Goal: Transaction & Acquisition: Purchase product/service

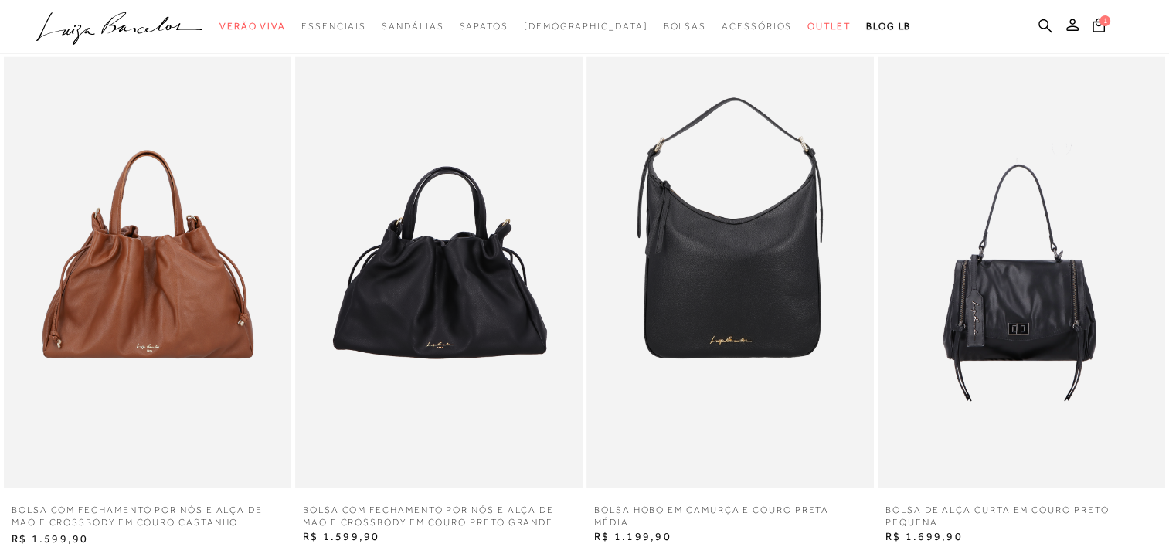
scroll to position [2596, 0]
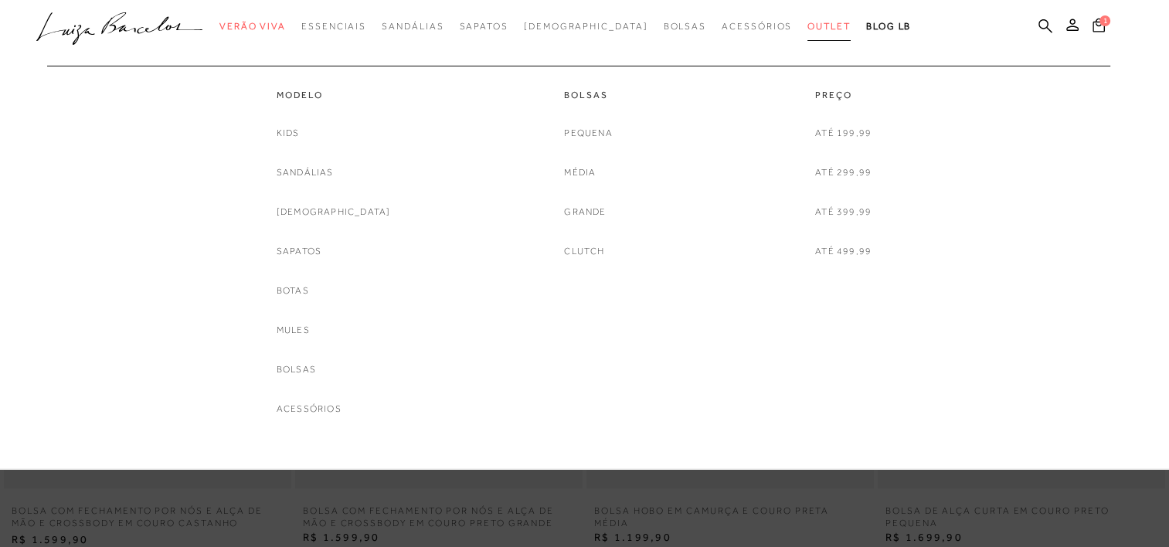
click at [807, 23] on span "Outlet" at bounding box center [828, 26] width 43 height 11
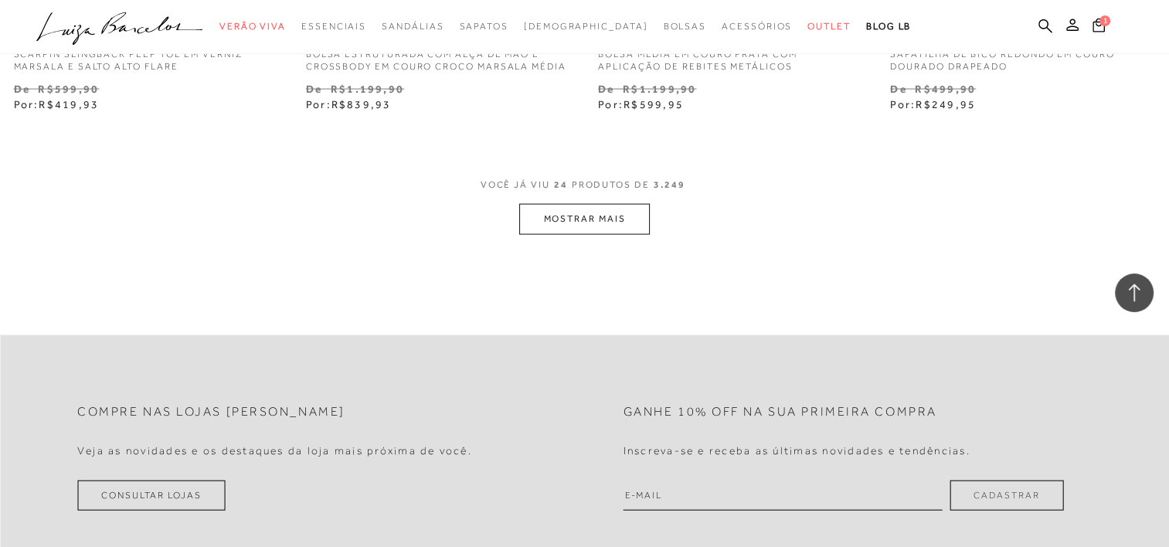
scroll to position [3306, 0]
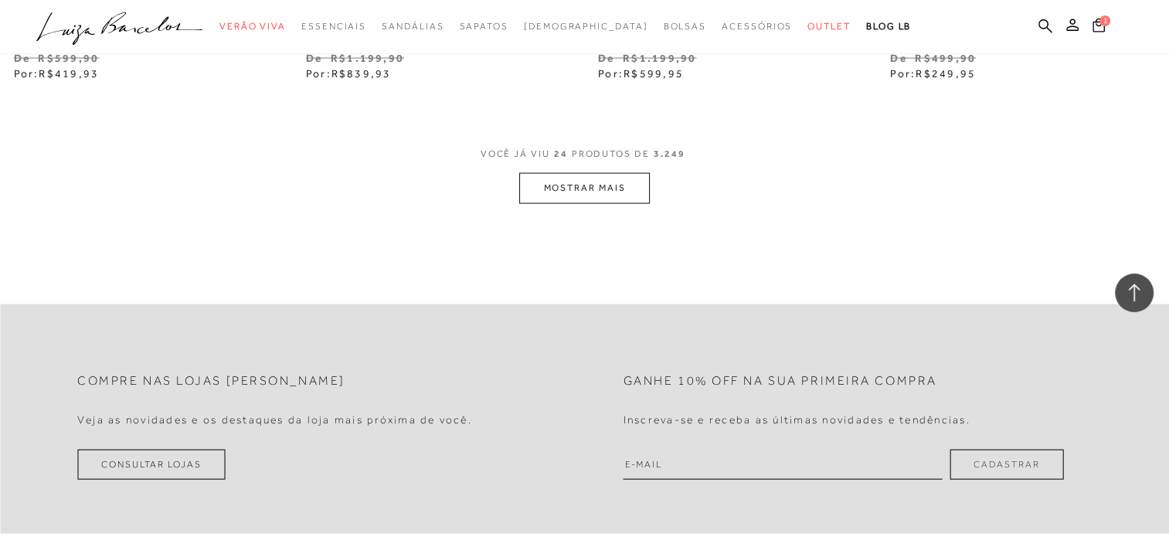
click at [611, 188] on button "MOSTRAR MAIS" at bounding box center [584, 188] width 130 height 30
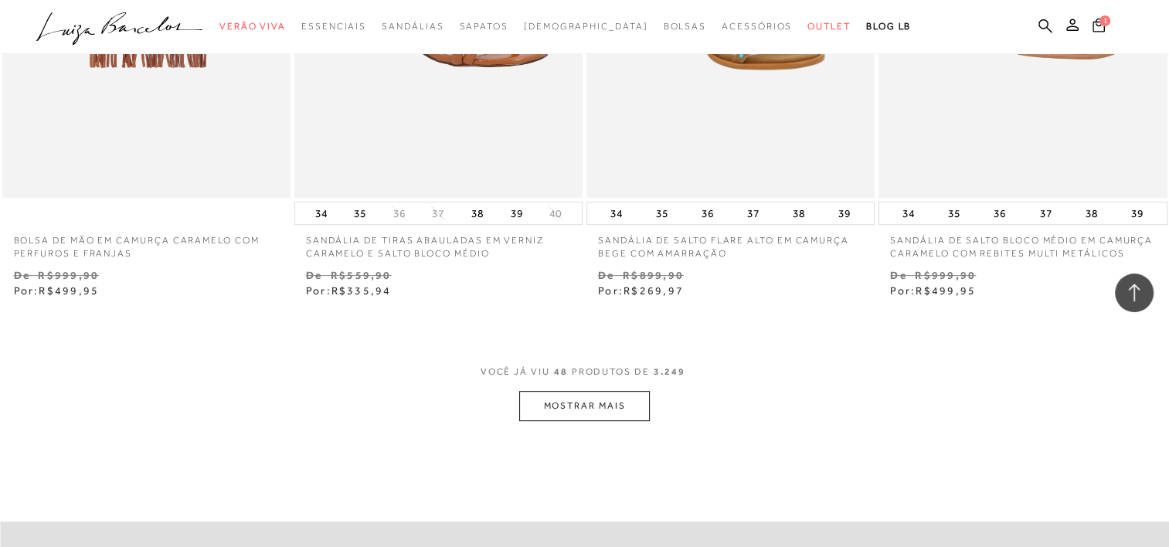
scroll to position [6427, 0]
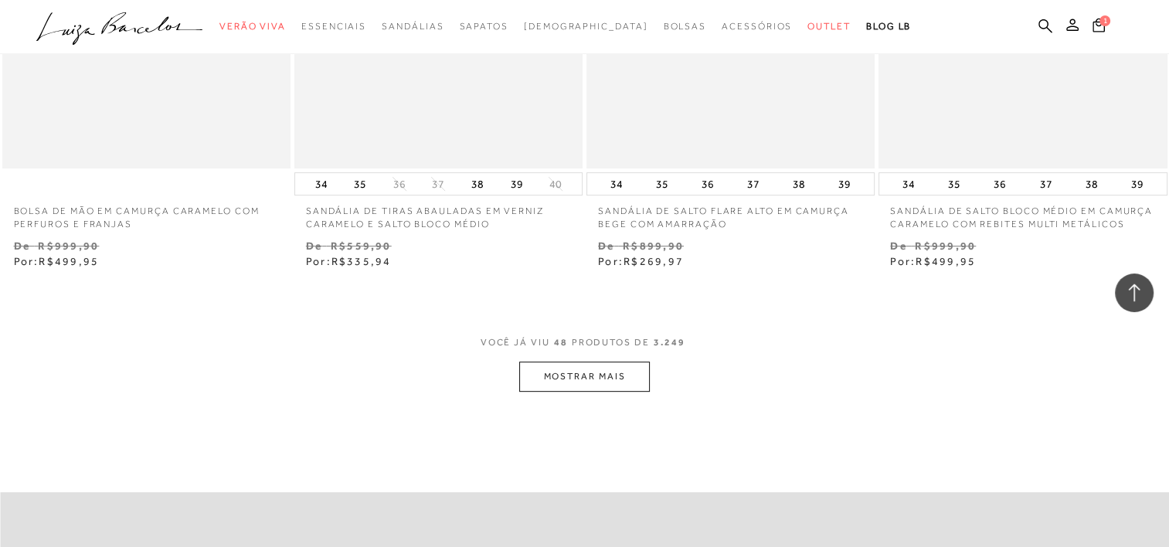
click at [606, 386] on button "MOSTRAR MAIS" at bounding box center [584, 377] width 130 height 30
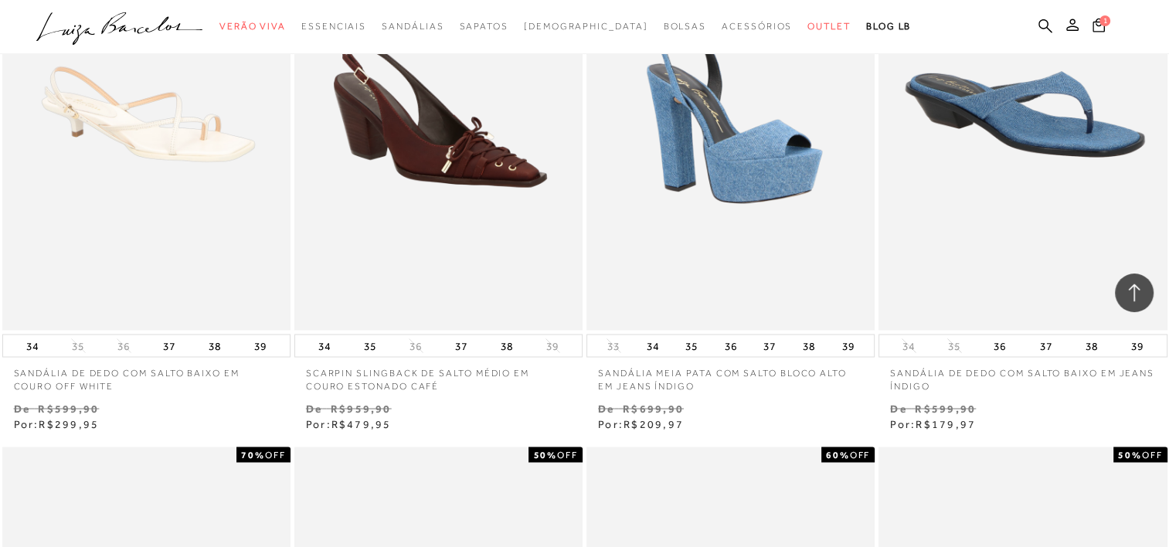
scroll to position [8467, 0]
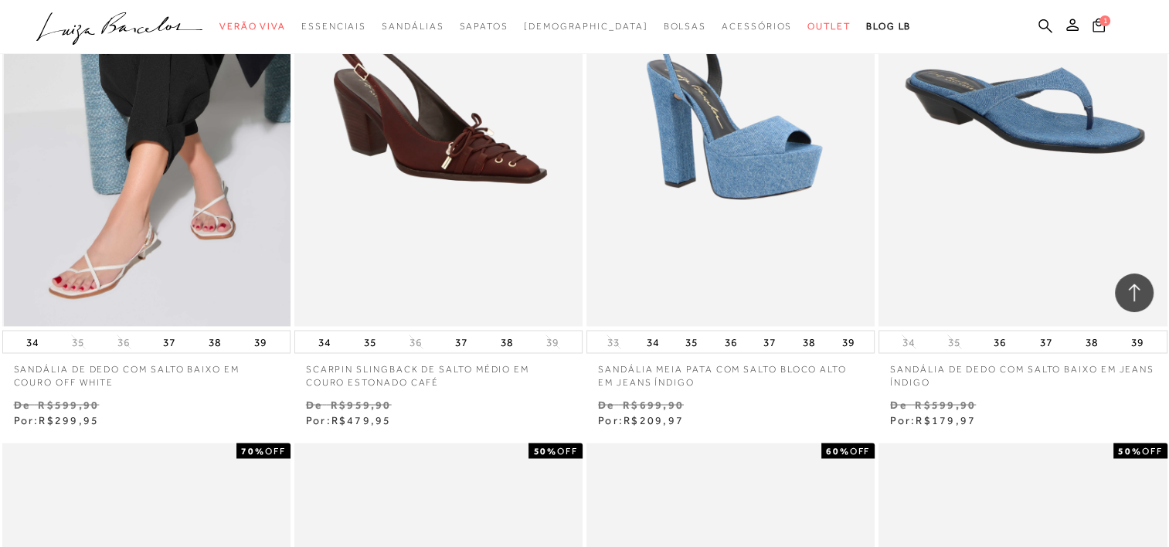
click at [246, 225] on img at bounding box center [147, 109] width 287 height 433
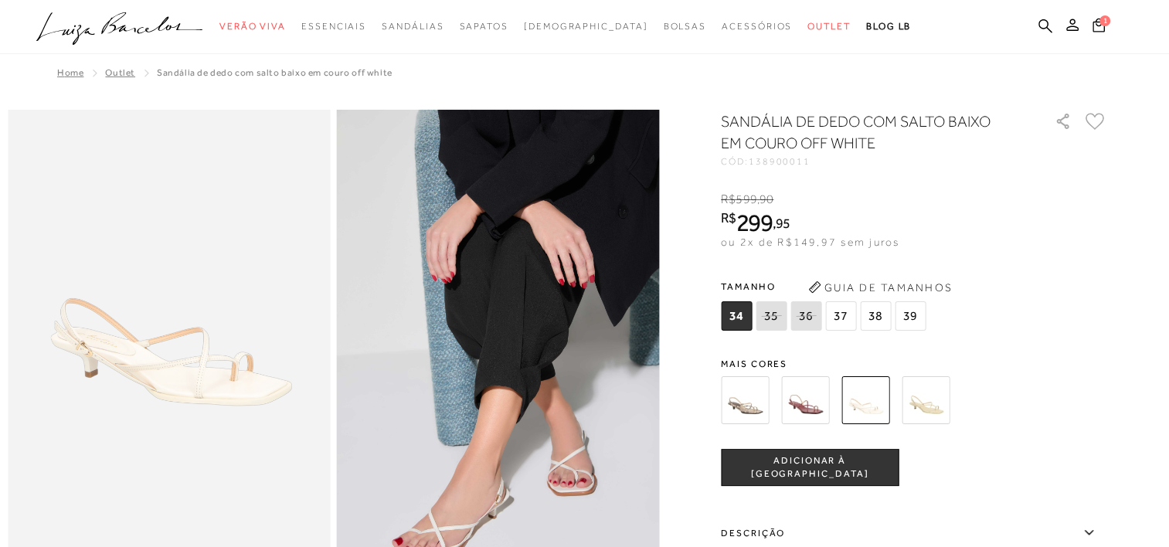
click at [820, 405] on img at bounding box center [805, 400] width 48 height 48
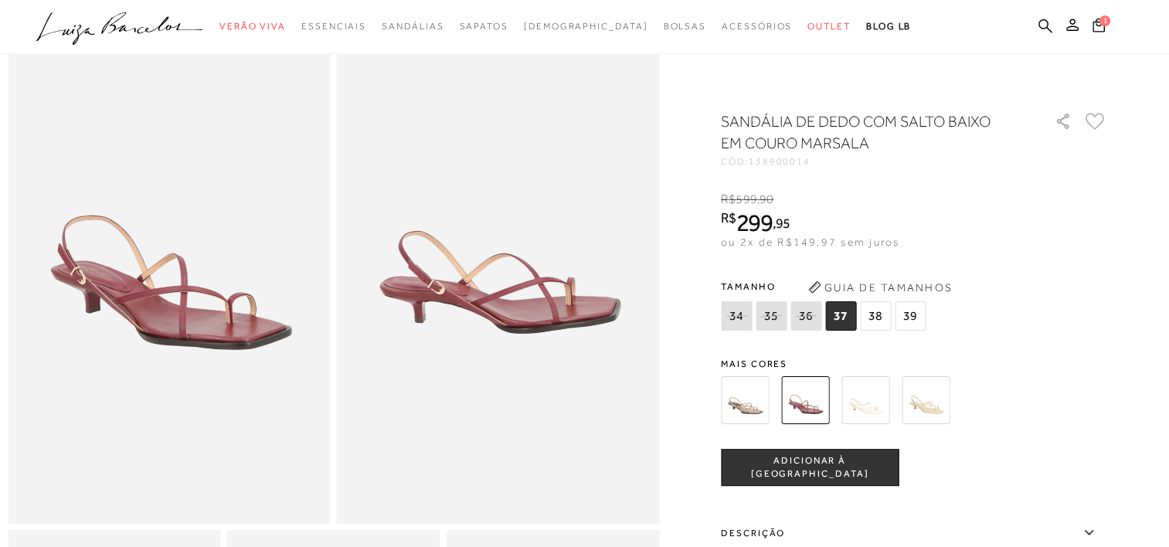
scroll to position [100, 0]
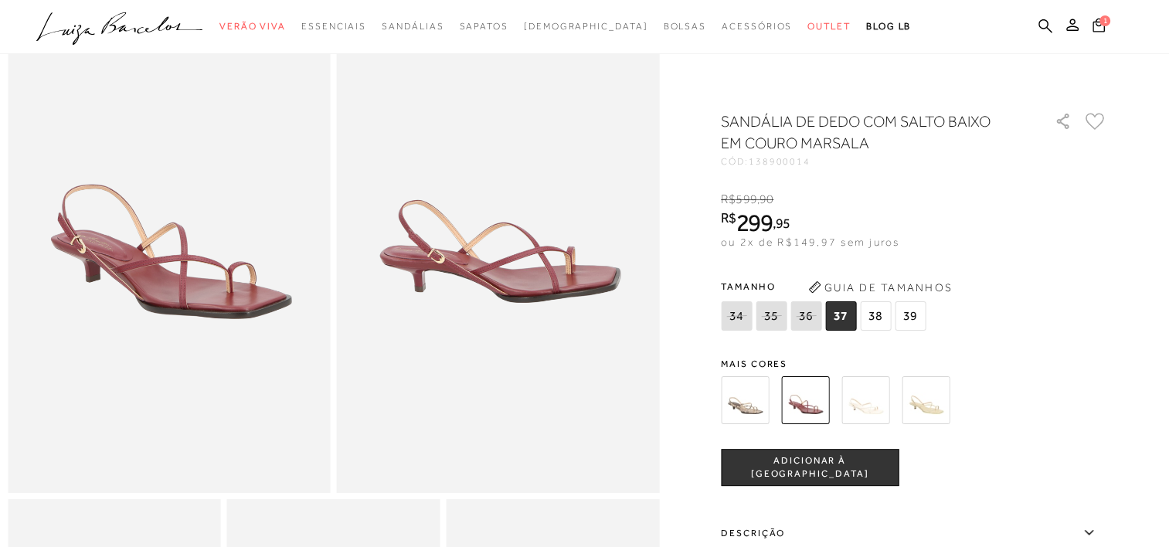
click at [888, 399] on img at bounding box center [865, 400] width 48 height 48
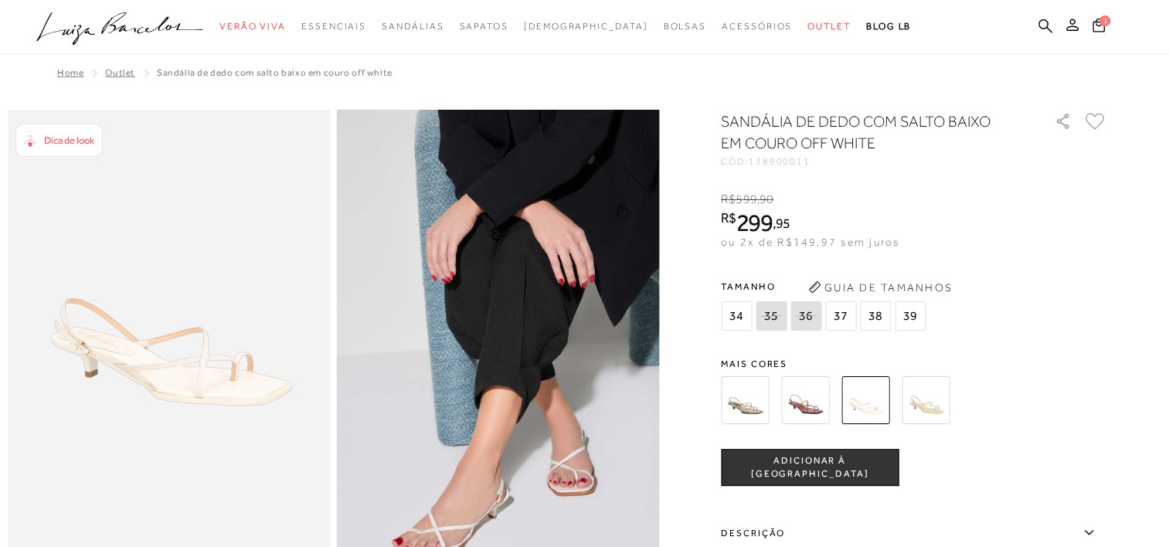
scroll to position [31, 0]
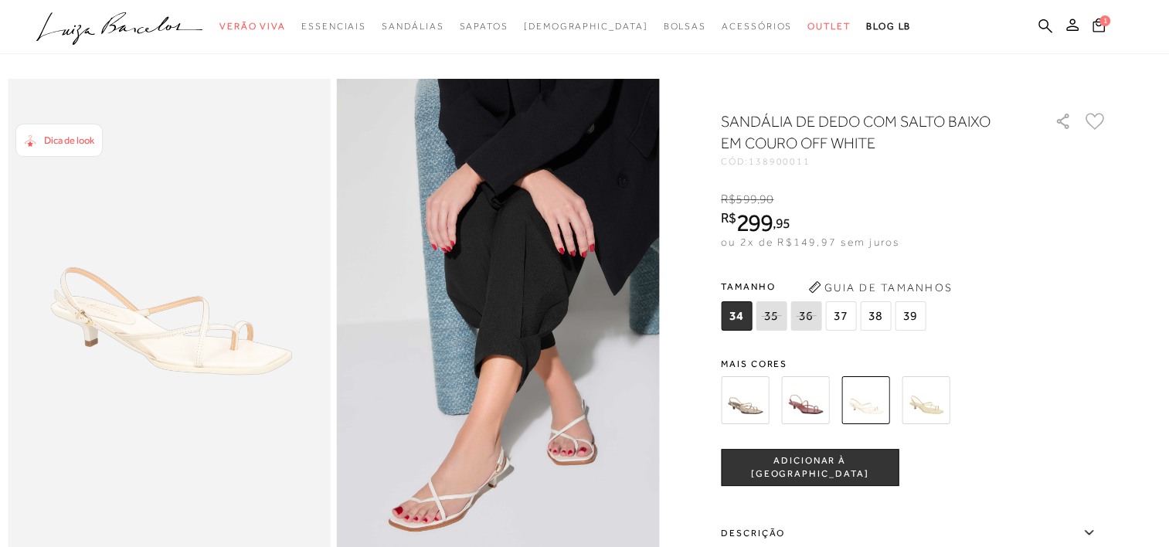
click at [742, 407] on img at bounding box center [745, 400] width 48 height 48
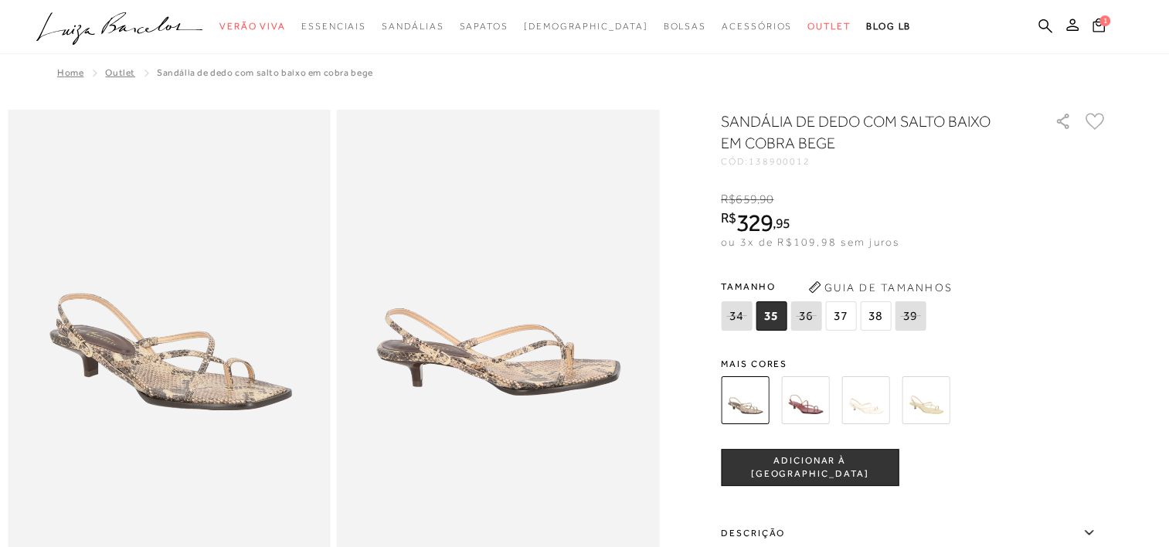
click at [941, 409] on img at bounding box center [926, 400] width 48 height 48
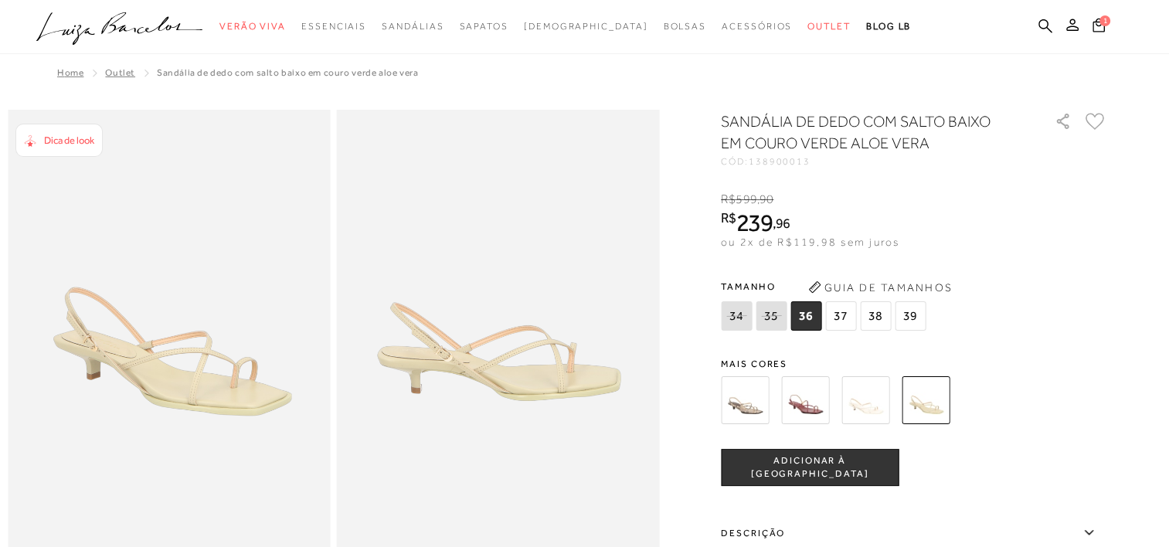
click at [888, 392] on img at bounding box center [865, 400] width 48 height 48
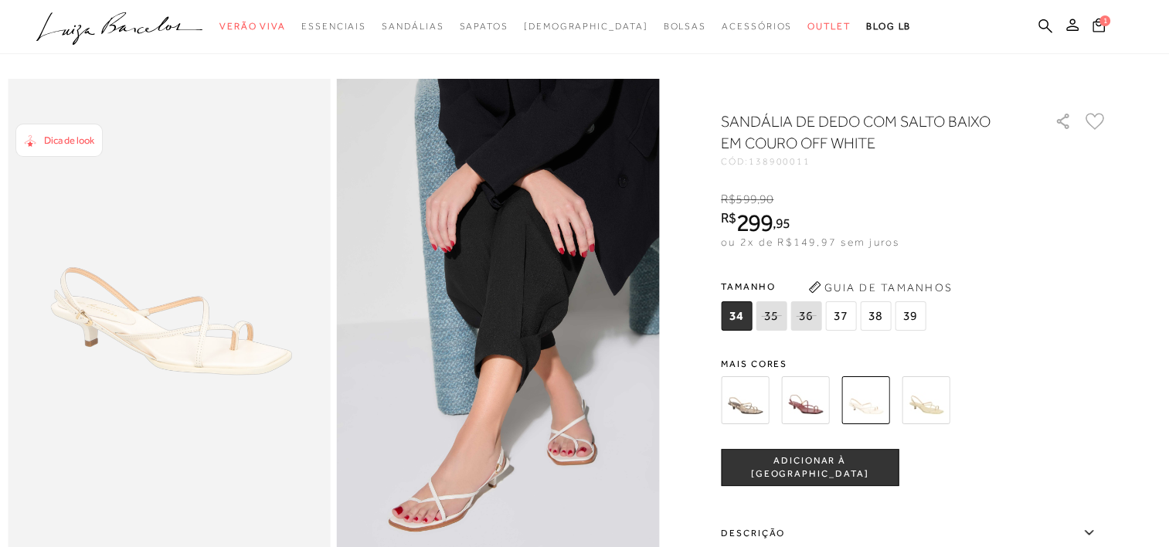
scroll to position [62, 0]
